Goal: Task Accomplishment & Management: Manage account settings

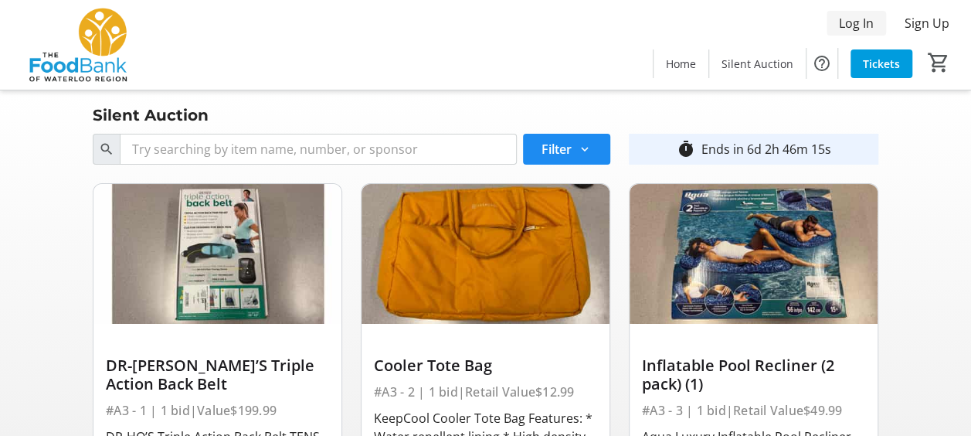
click at [841, 23] on span "Log In" at bounding box center [856, 23] width 35 height 19
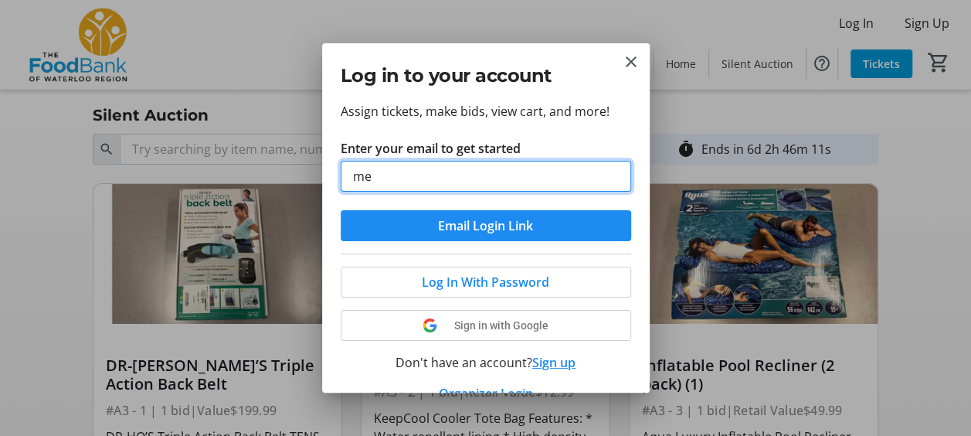
type input "m"
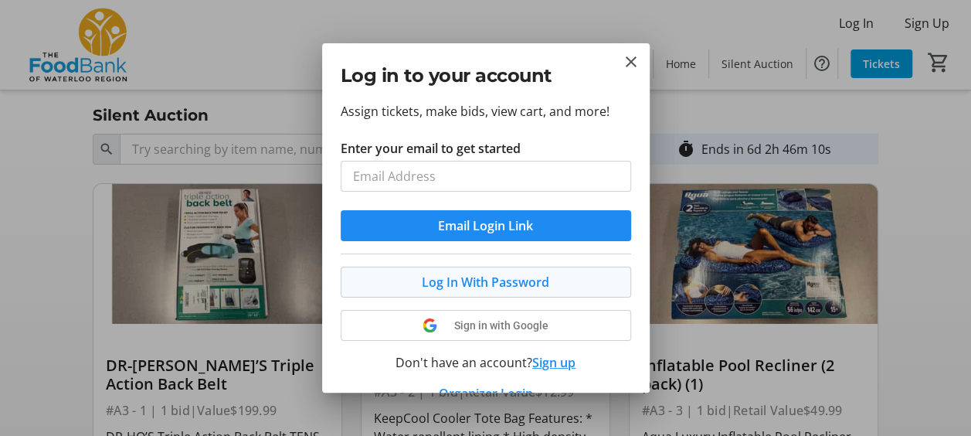
click at [530, 270] on div "Assign tickets, make bids, view cart, and more! Enter your email to get started…" at bounding box center [486, 247] width 328 height 290
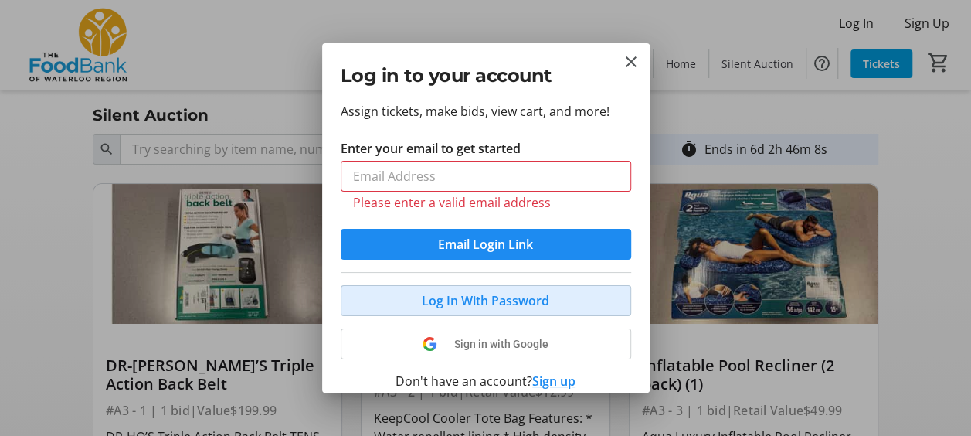
click at [533, 291] on span "Log In With Password" at bounding box center [486, 300] width 128 height 19
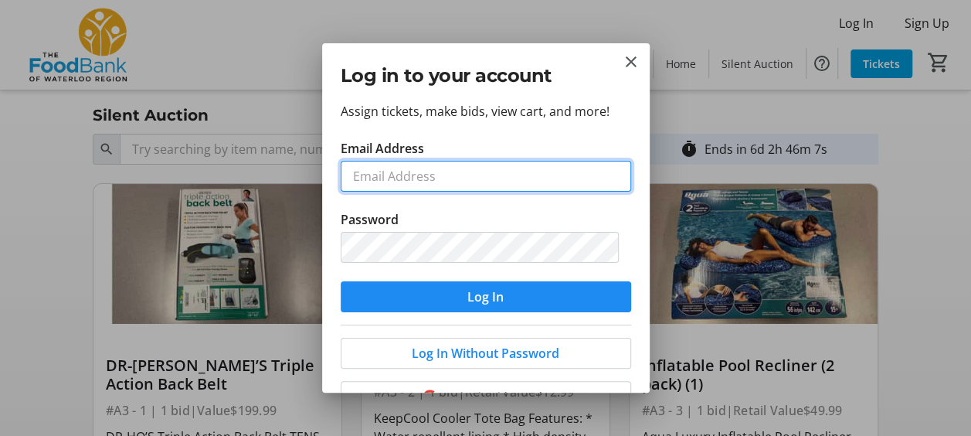
click at [429, 179] on input "Email Address" at bounding box center [486, 176] width 291 height 31
type input "[EMAIL_ADDRESS][DOMAIN_NAME]"
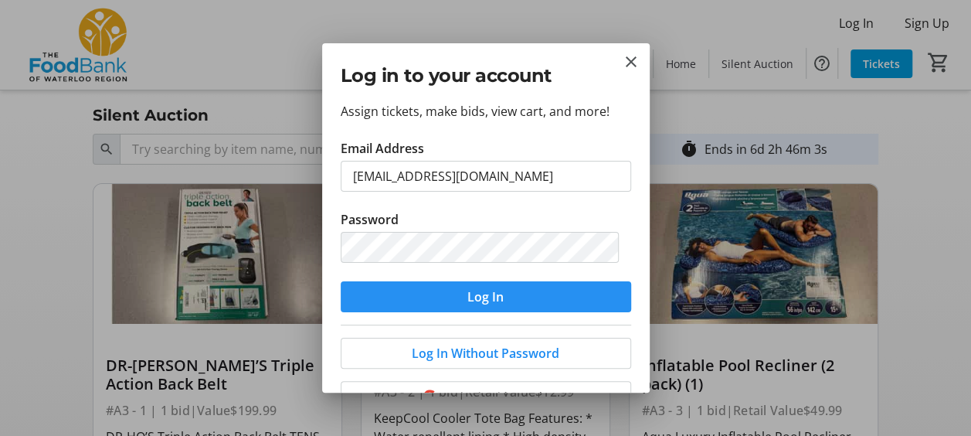
click at [468, 300] on span "Log In" at bounding box center [486, 296] width 36 height 19
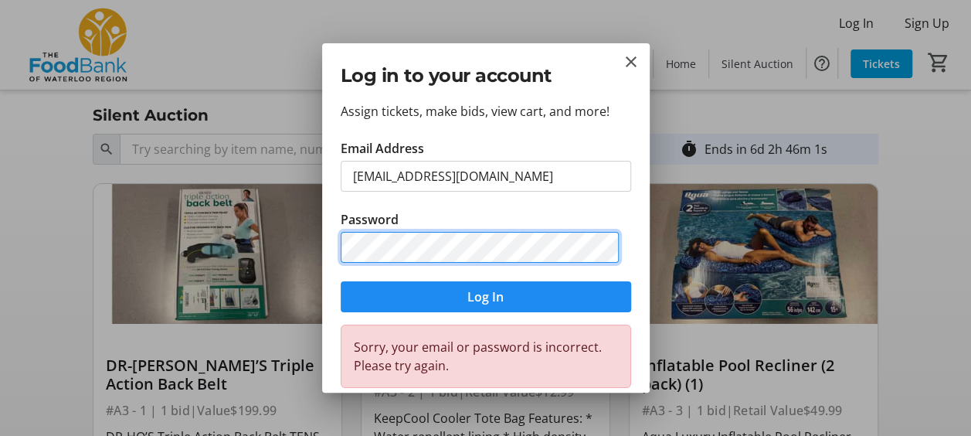
click at [335, 242] on div "Assign tickets, make bids, view cart, and more! Email Address [EMAIL_ADDRESS][D…" at bounding box center [486, 247] width 328 height 290
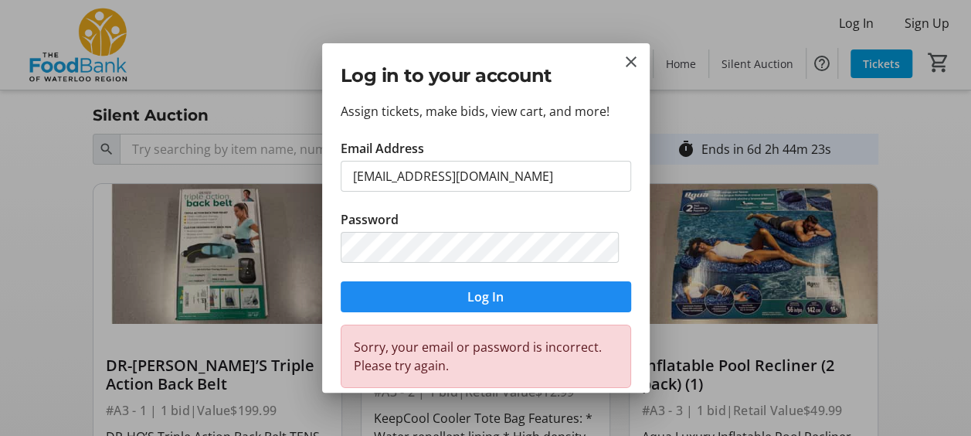
click at [490, 322] on tr-donor-email-password-login-ui "Email Address [EMAIL_ADDRESS][DOMAIN_NAME] Password Log In Sorry, your email or…" at bounding box center [486, 263] width 291 height 248
click at [468, 303] on span "Log In" at bounding box center [486, 296] width 36 height 19
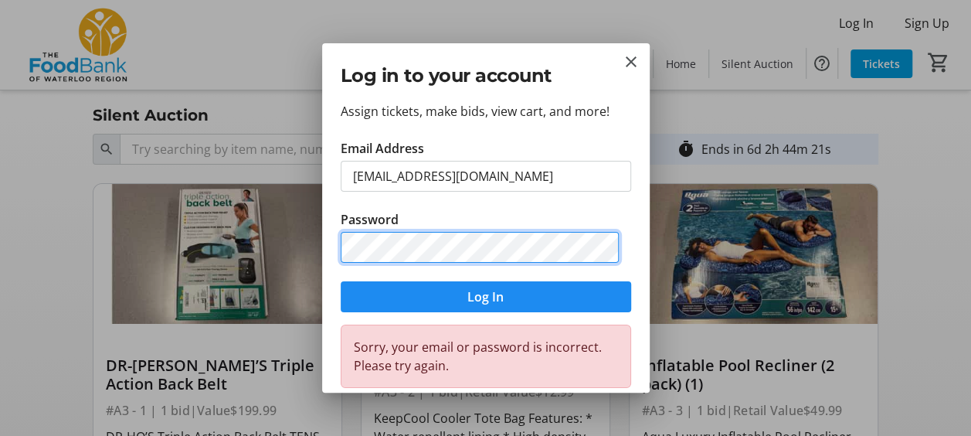
click at [328, 230] on div "Assign tickets, make bids, view cart, and more! Email Address [EMAIL_ADDRESS][D…" at bounding box center [486, 247] width 328 height 290
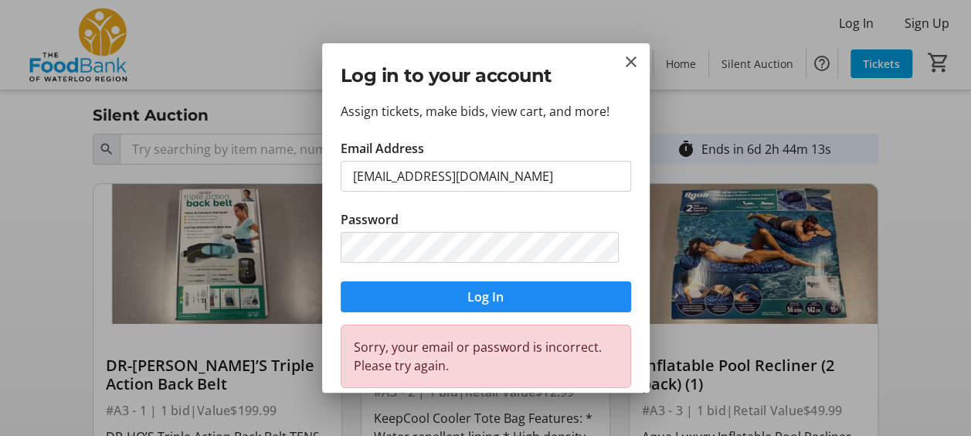
click at [632, 217] on div "Assign tickets, make bids, view cart, and more! Email Address [EMAIL_ADDRESS][D…" at bounding box center [486, 247] width 328 height 290
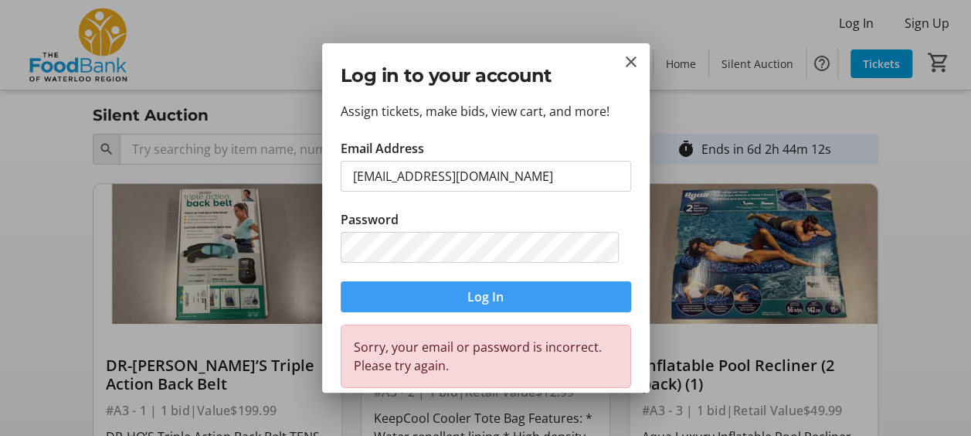
click at [495, 296] on span "Log In" at bounding box center [486, 296] width 36 height 19
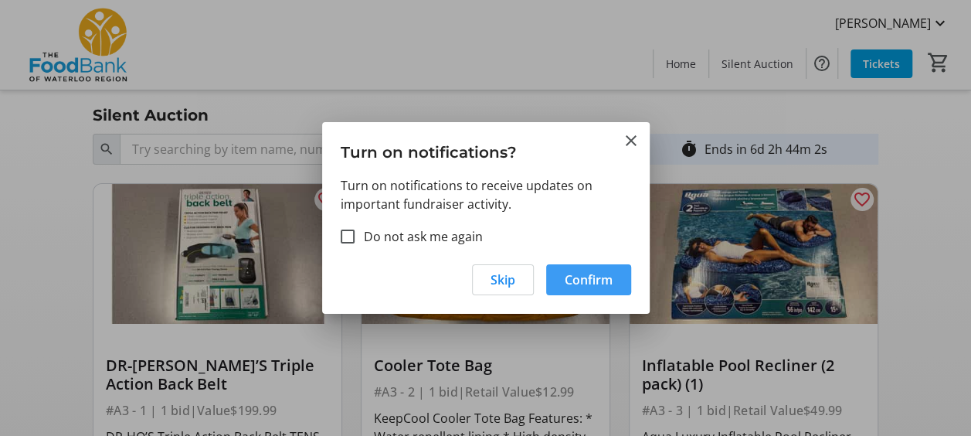
click at [579, 283] on span "Confirm" at bounding box center [589, 279] width 48 height 19
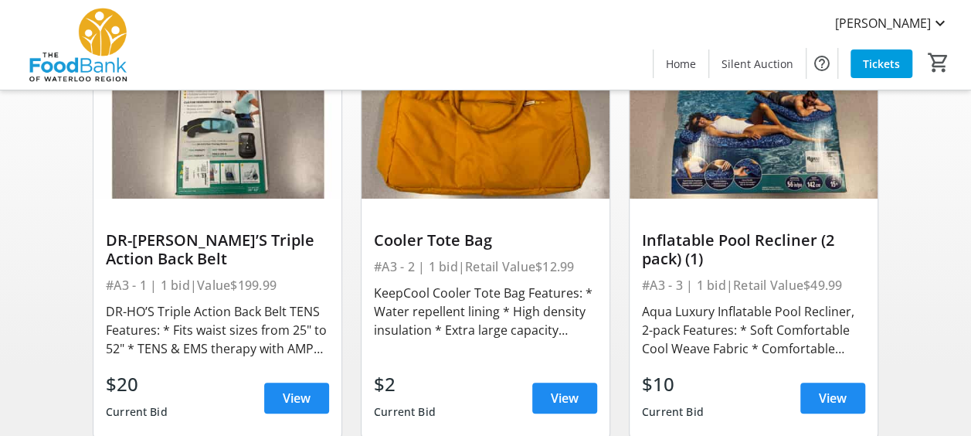
scroll to position [126, 0]
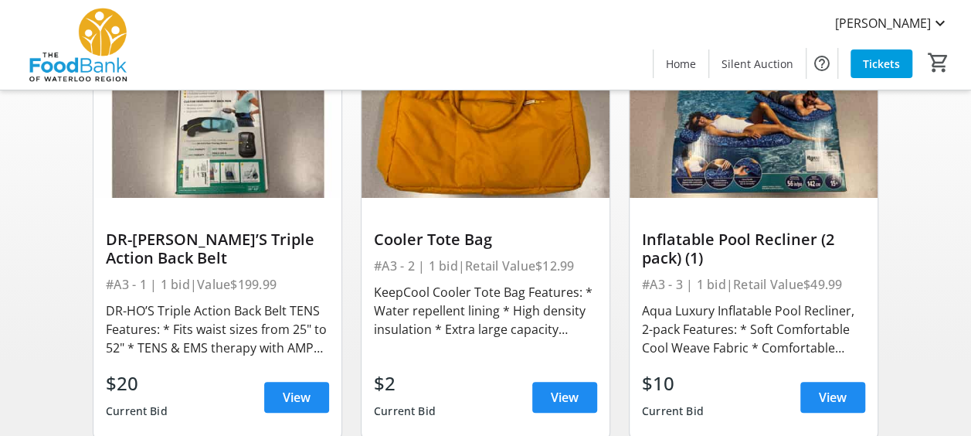
click at [552, 375] on div "$2 Current Bid View" at bounding box center [485, 397] width 223 height 56
click at [555, 385] on span at bounding box center [564, 397] width 65 height 37
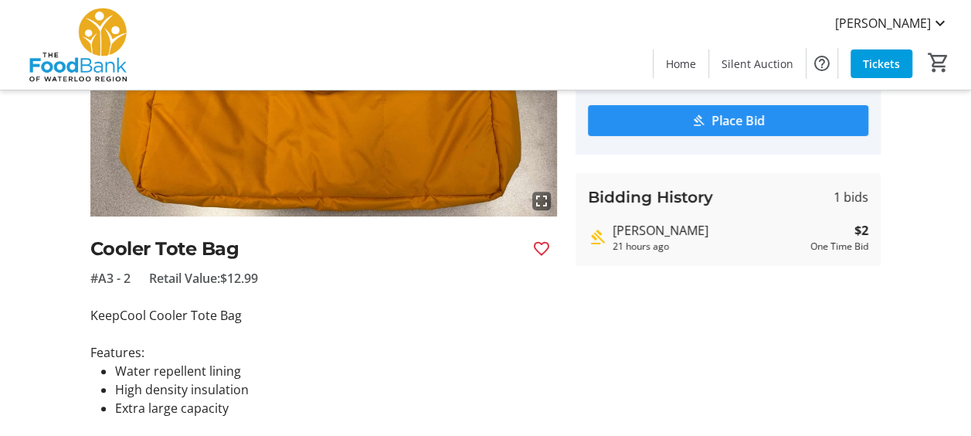
scroll to position [192, 0]
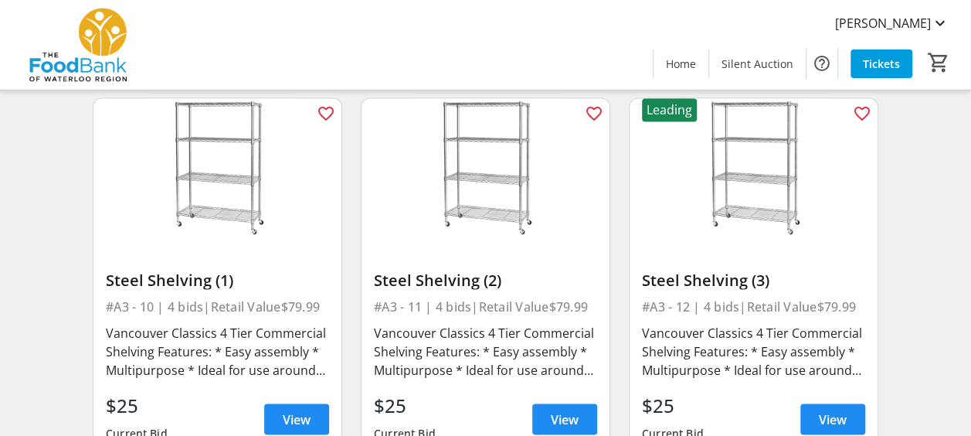
scroll to position [1293, 0]
click at [927, 26] on span "[PERSON_NAME]" at bounding box center [883, 23] width 96 height 19
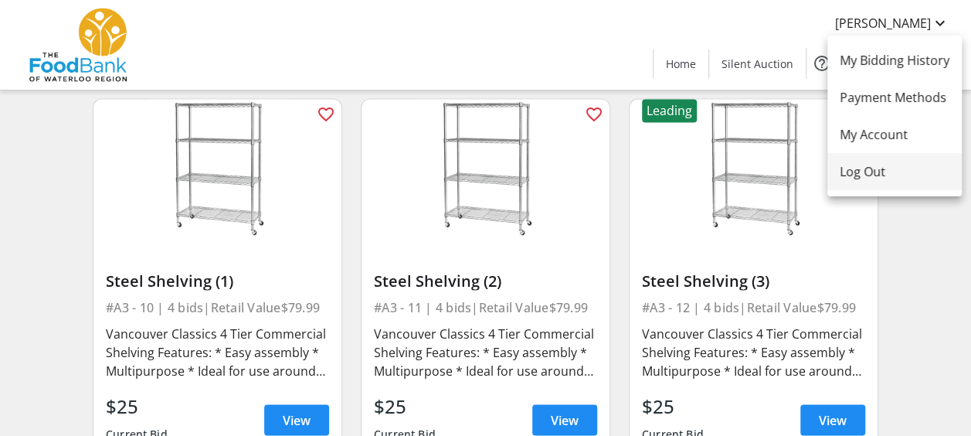
click at [883, 172] on span "Log Out" at bounding box center [895, 171] width 110 height 19
